Goal: Information Seeking & Learning: Learn about a topic

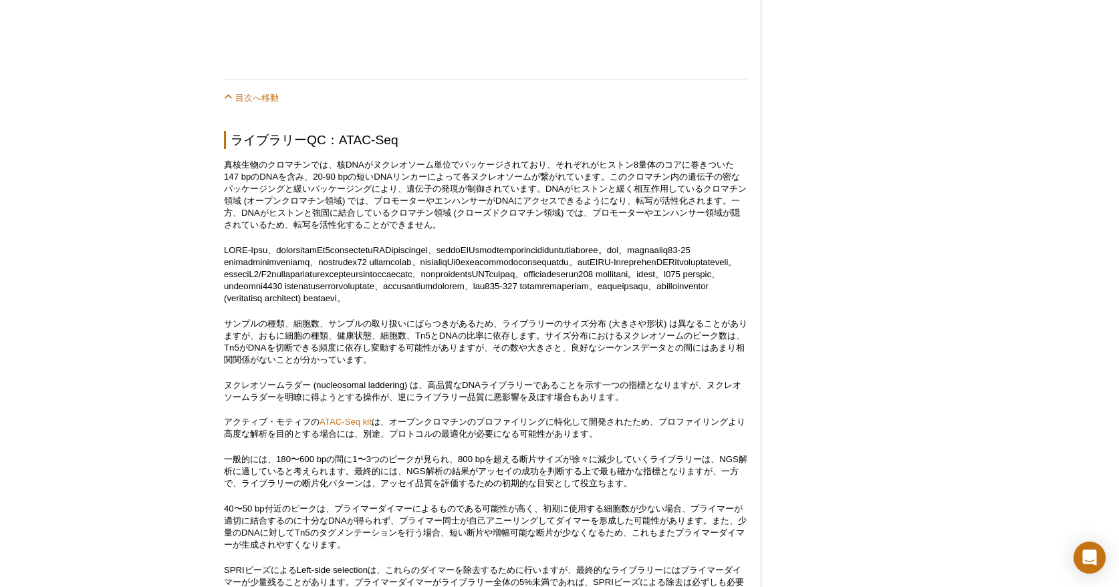
scroll to position [1257, 0]
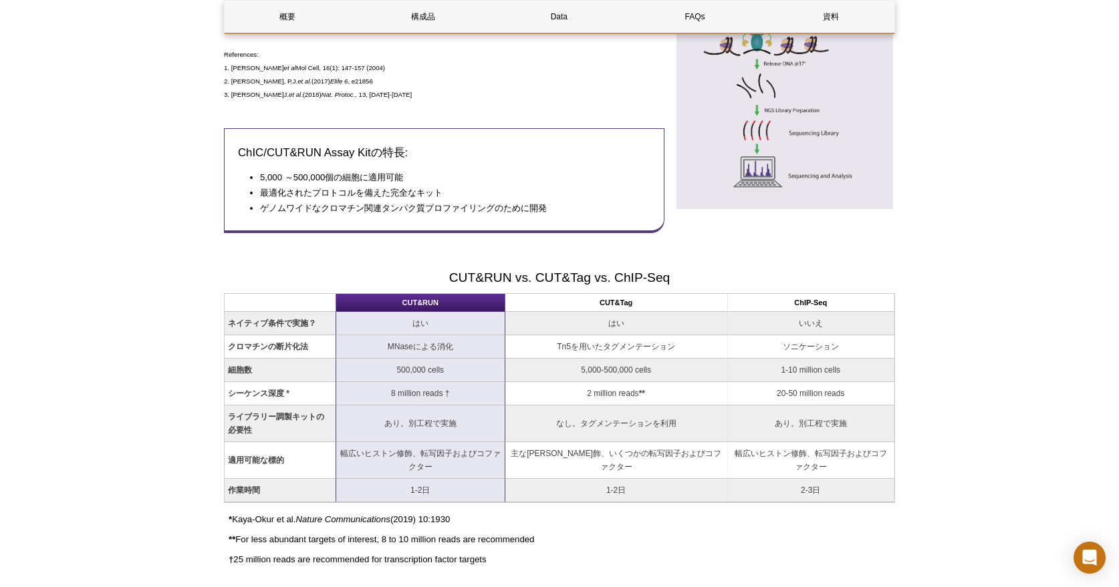
scroll to position [709, 0]
